Goal: Find specific page/section: Find specific page/section

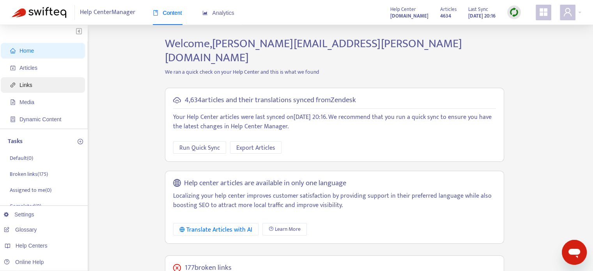
click at [38, 87] on span "Links" at bounding box center [44, 85] width 69 height 16
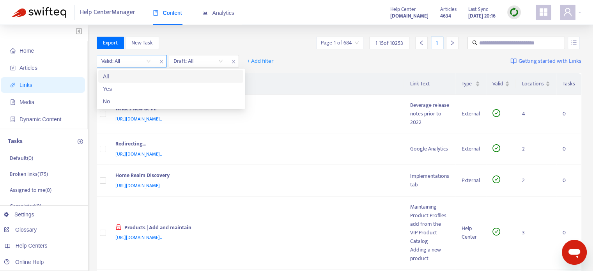
click at [147, 64] on input "search" at bounding box center [126, 61] width 50 height 12
click at [133, 99] on div "No" at bounding box center [171, 101] width 136 height 9
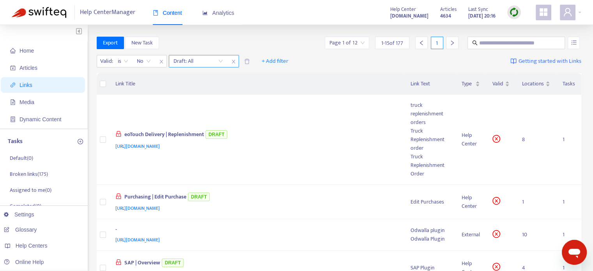
click at [219, 60] on input "search" at bounding box center [199, 61] width 50 height 12
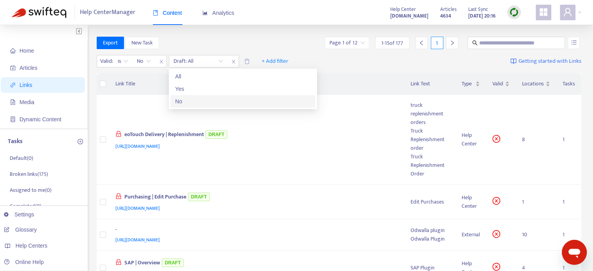
click at [200, 98] on div "No" at bounding box center [243, 101] width 136 height 9
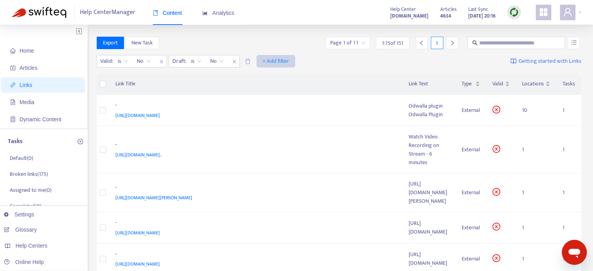
click at [271, 62] on span "+ Add filter" at bounding box center [275, 61] width 27 height 9
click at [284, 128] on span "Type" at bounding box center [276, 126] width 27 height 9
click at [291, 62] on input "search" at bounding box center [271, 61] width 50 height 12
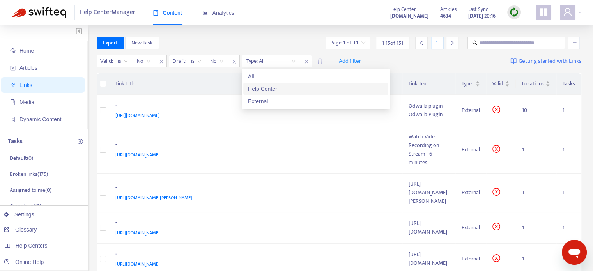
click at [287, 88] on div "Help Center" at bounding box center [316, 89] width 136 height 9
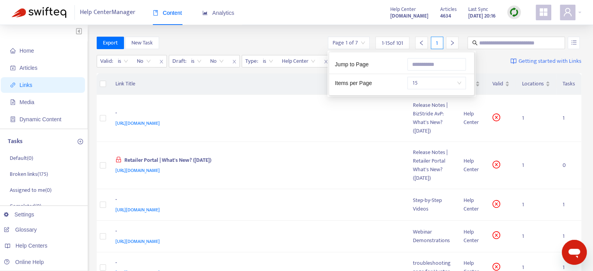
click at [367, 43] on div "Page 1 of 7" at bounding box center [349, 43] width 42 height 12
click at [443, 84] on span "15" at bounding box center [436, 83] width 49 height 12
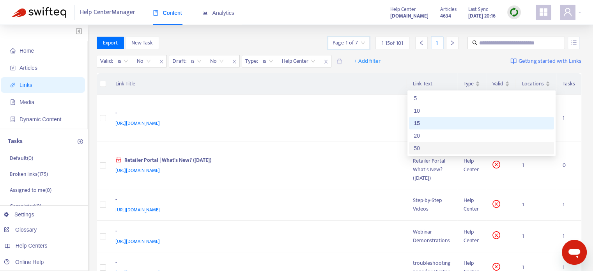
click at [425, 146] on div "50" at bounding box center [482, 148] width 136 height 9
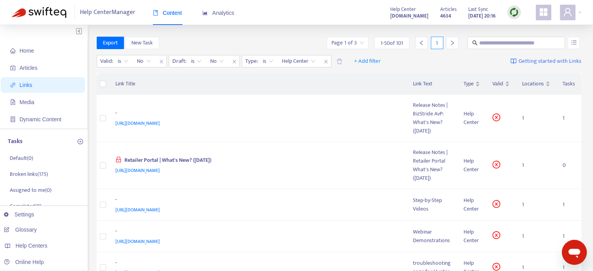
click at [376, 54] on div "Valid : is No Draft : is No Type : is Help Center + Add filter Getting started …" at bounding box center [339, 62] width 485 height 21
click at [376, 59] on span "+ Add filter" at bounding box center [367, 61] width 27 height 9
click at [371, 129] on span "Opens in" at bounding box center [368, 126] width 27 height 9
click at [381, 64] on input "search" at bounding box center [363, 61] width 50 height 12
click at [399, 61] on icon "close" at bounding box center [398, 61] width 5 height 5
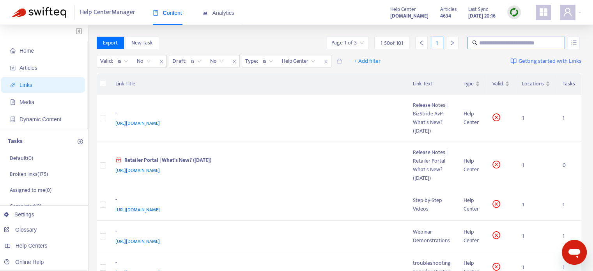
click at [533, 44] on input "text" at bounding box center [516, 43] width 75 height 9
type input "*"
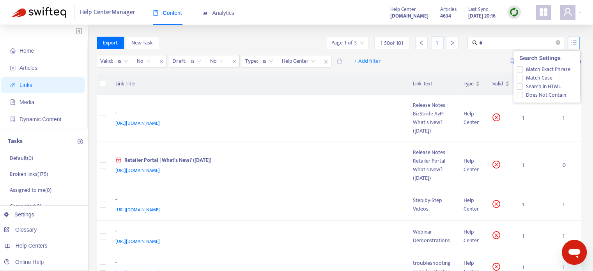
click at [570, 38] on button "button" at bounding box center [574, 43] width 12 height 12
click at [548, 93] on span "Does Not Contain" at bounding box center [546, 95] width 46 height 9
click at [499, 44] on input "*" at bounding box center [516, 43] width 75 height 9
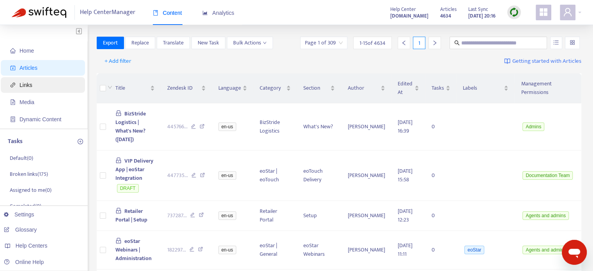
click at [43, 86] on span "Links" at bounding box center [44, 85] width 69 height 16
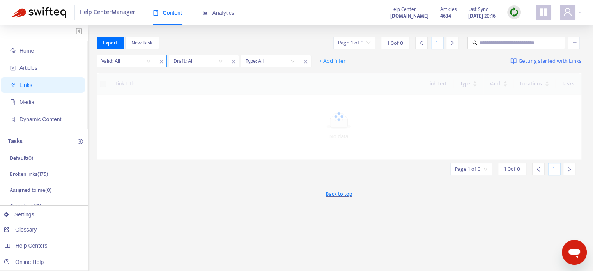
click at [141, 59] on input "search" at bounding box center [126, 61] width 50 height 12
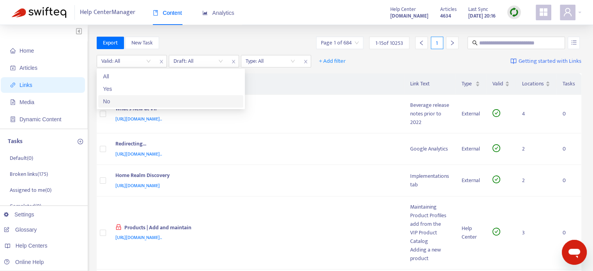
click at [128, 96] on div "No" at bounding box center [170, 101] width 145 height 12
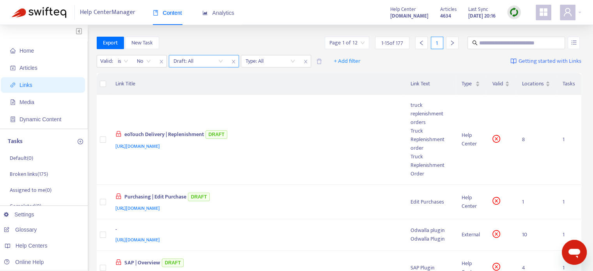
click at [200, 59] on input "search" at bounding box center [199, 61] width 50 height 12
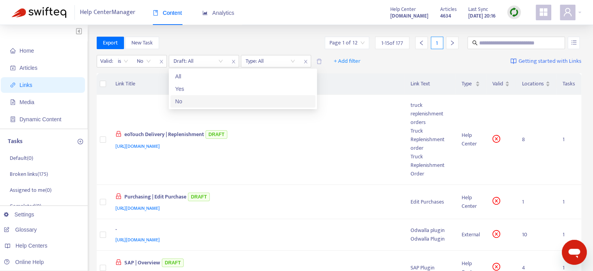
click at [185, 103] on div "No" at bounding box center [243, 101] width 136 height 9
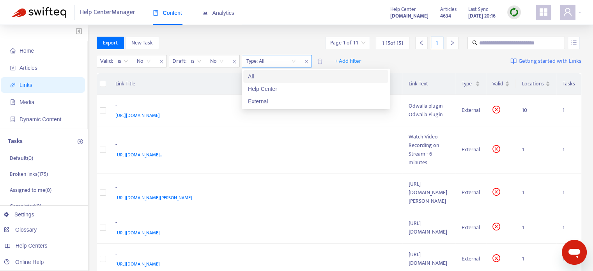
click at [293, 66] on input "search" at bounding box center [271, 61] width 50 height 12
click at [289, 89] on div "Help Center" at bounding box center [316, 89] width 136 height 9
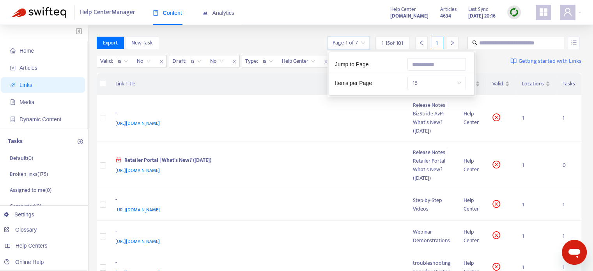
click at [353, 42] on input "search" at bounding box center [349, 43] width 32 height 12
click at [445, 86] on span "15" at bounding box center [436, 83] width 49 height 12
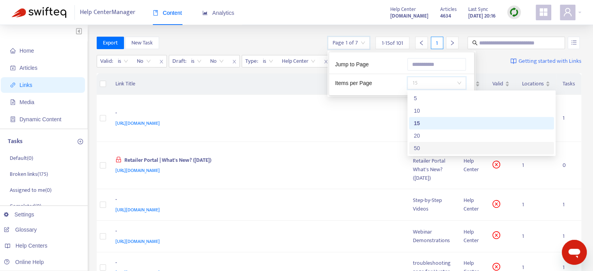
click at [430, 148] on div "50" at bounding box center [482, 148] width 136 height 9
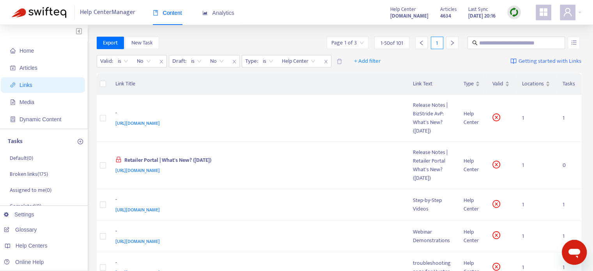
click at [312, 48] on div "Export New Task Page 1 of 3 1 - 50 of 101 1" at bounding box center [339, 43] width 485 height 12
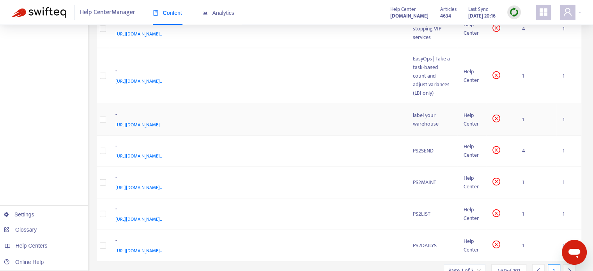
scroll to position [1809, 0]
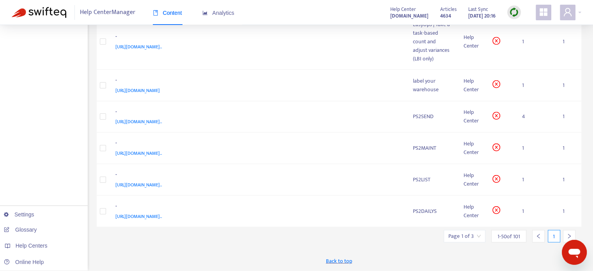
click at [565, 234] on div at bounding box center [569, 236] width 12 height 12
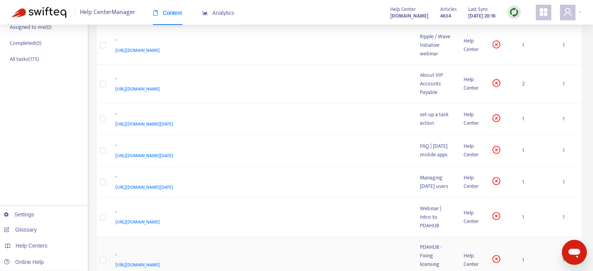
scroll to position [0, 0]
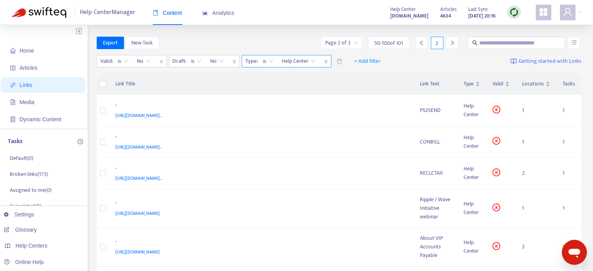
click at [311, 61] on span "Help Center" at bounding box center [299, 61] width 34 height 12
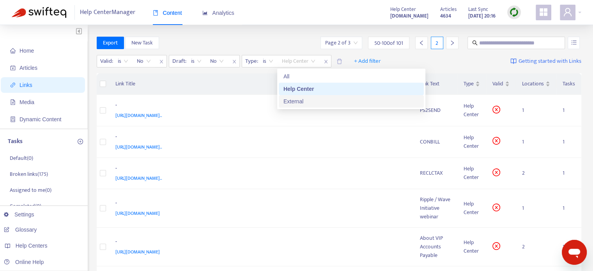
click at [305, 99] on div "External" at bounding box center [352, 101] width 136 height 9
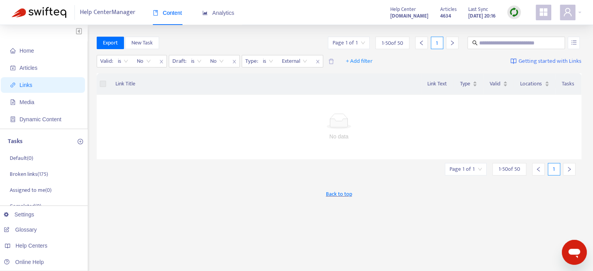
click at [317, 64] on span "close" at bounding box center [318, 61] width 10 height 9
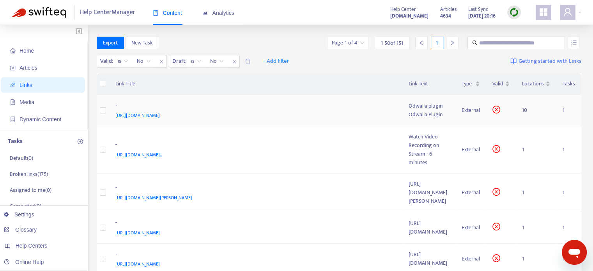
click at [160, 115] on span "[URL][DOMAIN_NAME]" at bounding box center [137, 116] width 44 height 8
click at [409, 106] on div "Odwalla plugin" at bounding box center [429, 106] width 41 height 9
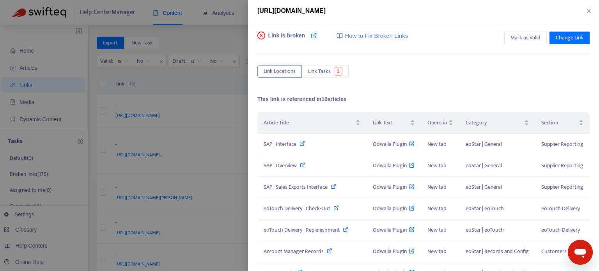
click at [236, 31] on div at bounding box center [299, 135] width 599 height 271
